Goal: Task Accomplishment & Management: Use online tool/utility

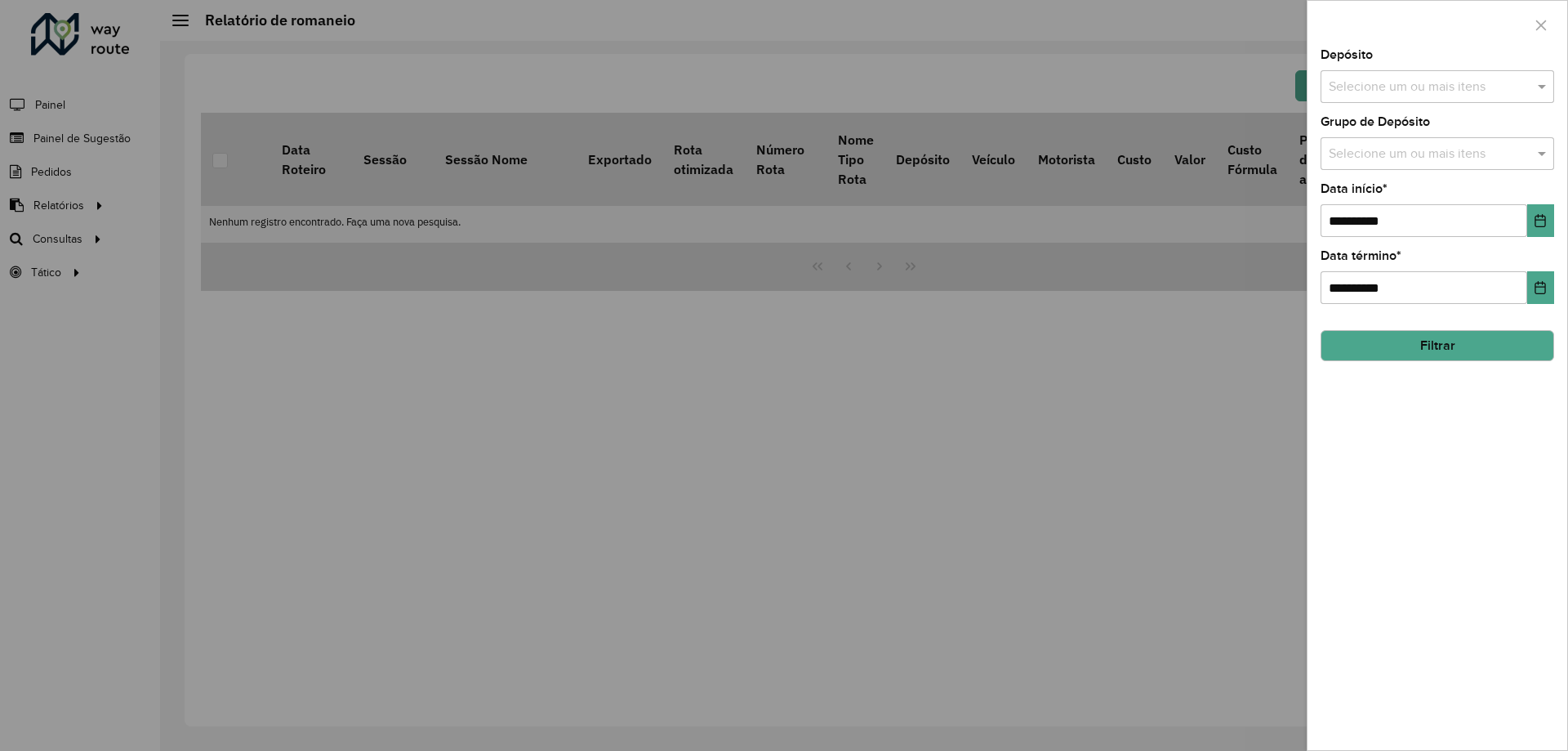
click at [497, 146] on div at bounding box center [784, 376] width 1568 height 751
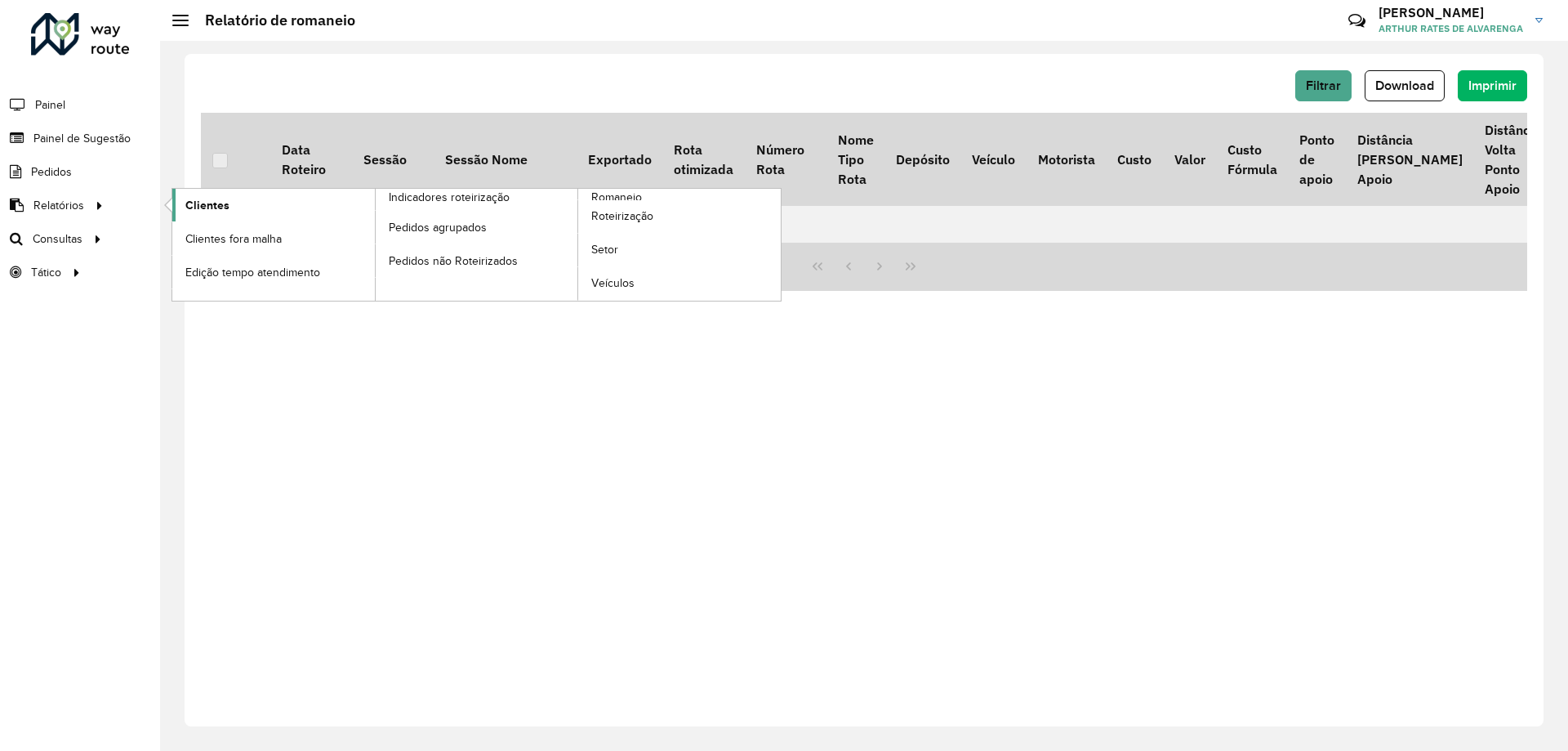
click at [189, 206] on span "Clientes" at bounding box center [207, 206] width 44 height 17
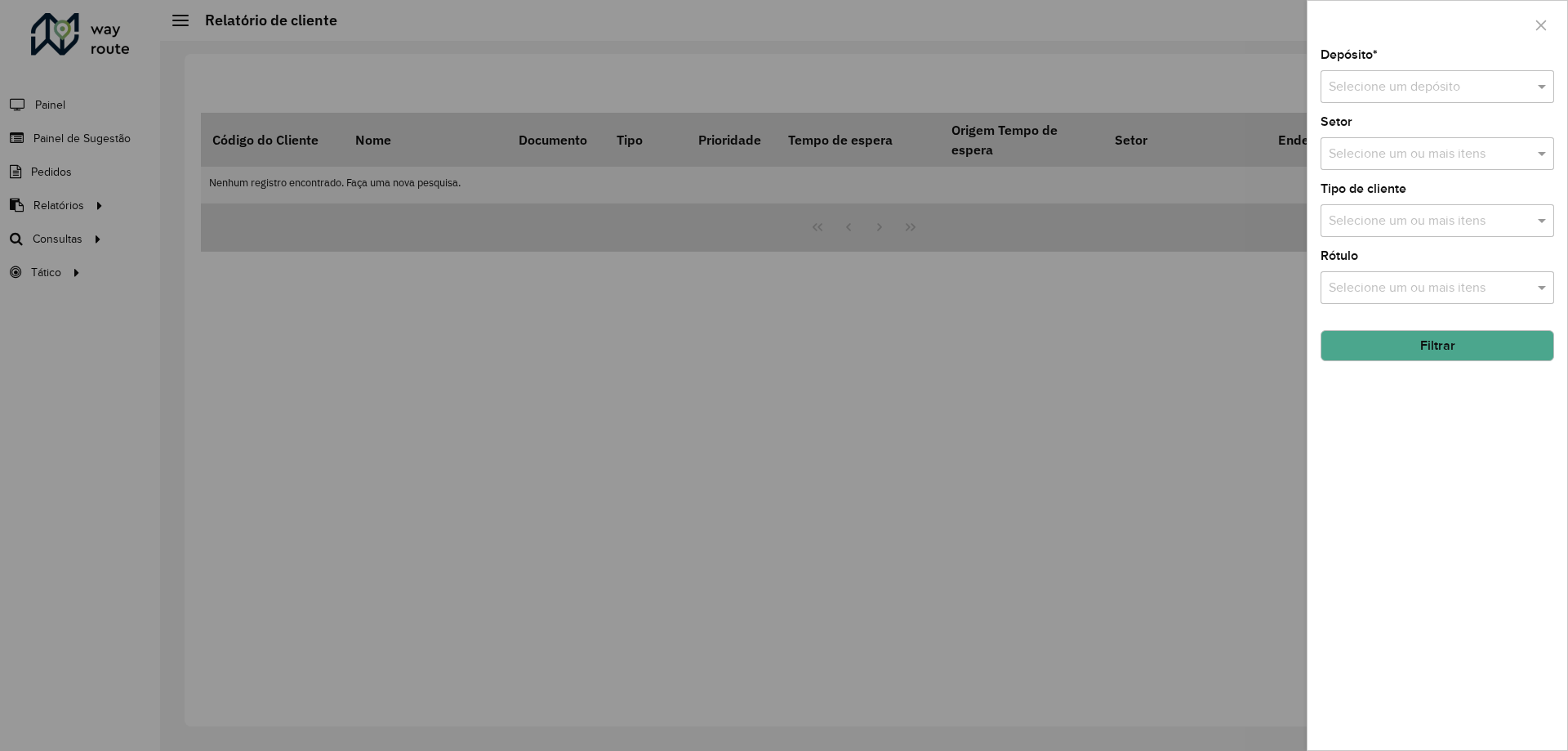
click at [1353, 80] on input "text" at bounding box center [1421, 87] width 184 height 19
click at [1363, 167] on span "CDD [GEOGRAPHIC_DATA]" at bounding box center [1407, 162] width 159 height 14
click at [1381, 360] on button "Filtrar" at bounding box center [1437, 345] width 233 height 31
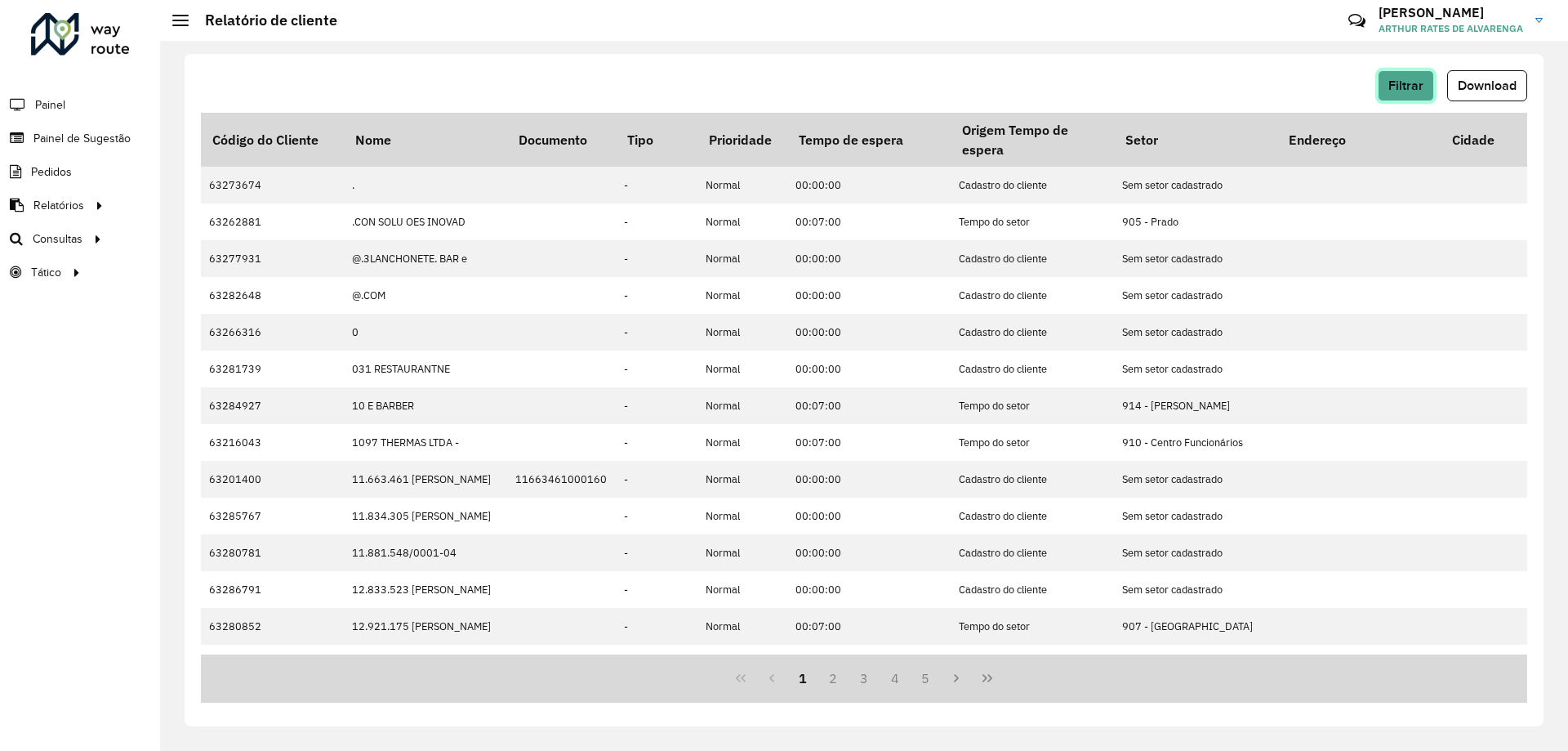
click at [1398, 70] on button "Filtrar" at bounding box center [1406, 85] width 57 height 31
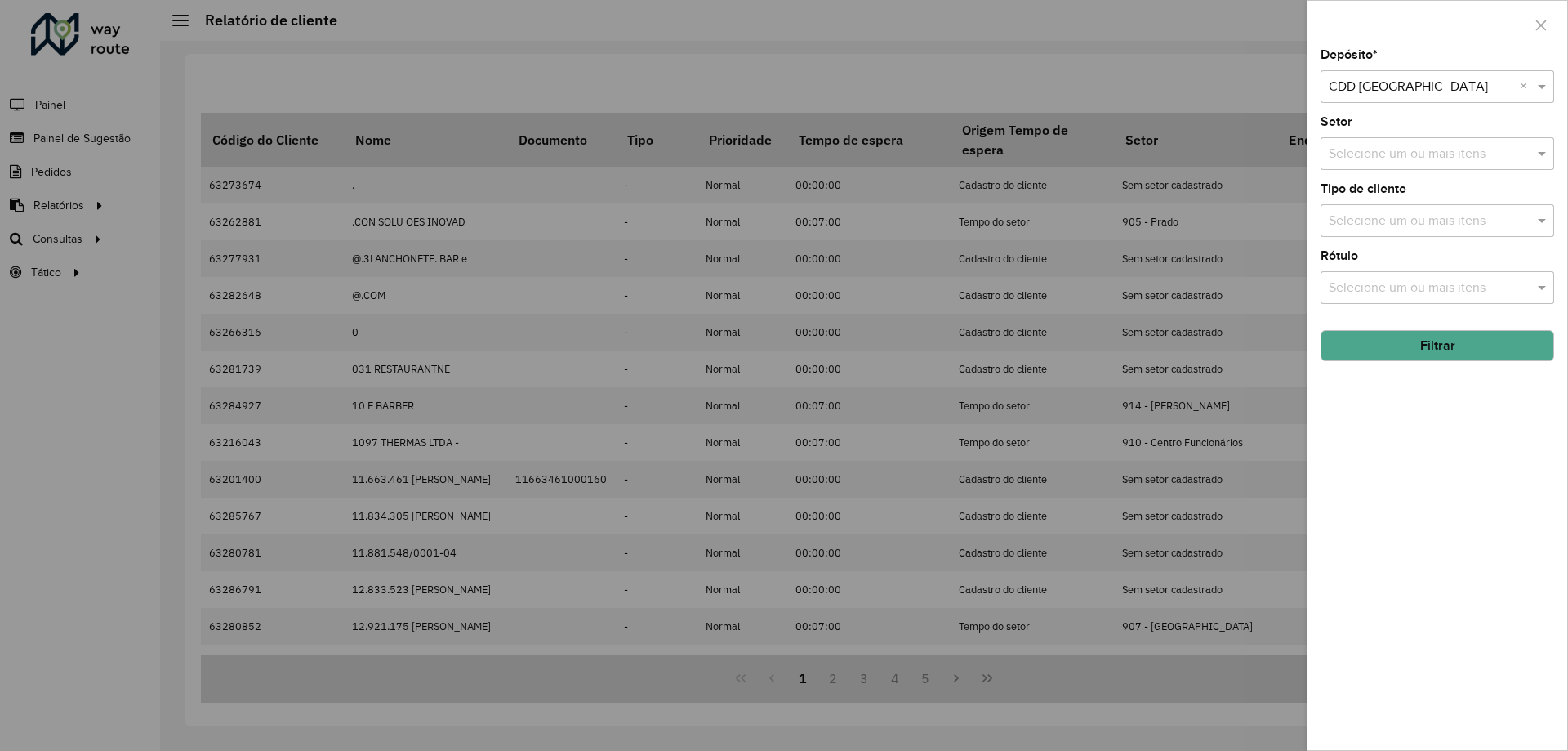
click at [1125, 234] on div at bounding box center [784, 376] width 1568 height 751
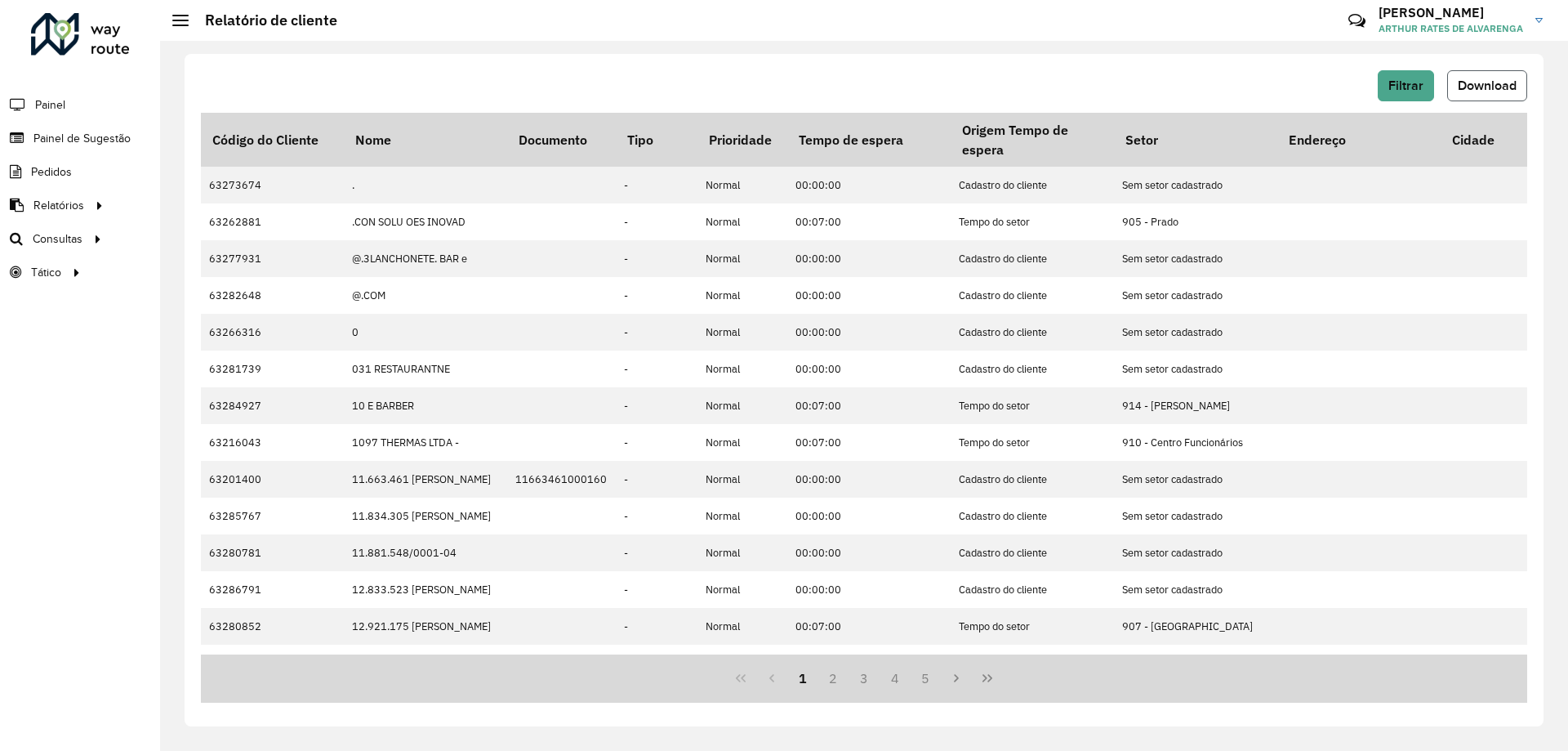
click at [1478, 79] on span "Download" at bounding box center [1487, 85] width 59 height 14
